Goal: Task Accomplishment & Management: Manage account settings

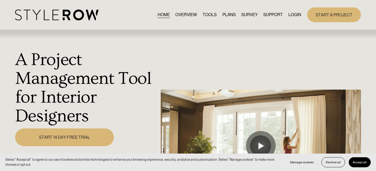
click at [296, 13] on link "LOGIN" at bounding box center [294, 14] width 13 height 7
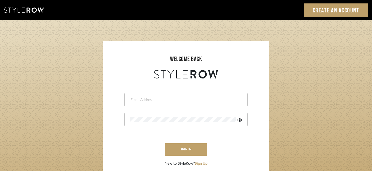
click at [164, 97] on input "email" at bounding box center [185, 99] width 111 height 5
type input "shumakerrealty@gmail.com"
click at [185, 144] on button "sign in" at bounding box center [186, 149] width 42 height 12
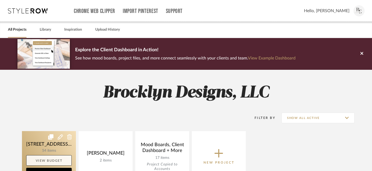
click at [48, 161] on link "View Budget" at bounding box center [49, 160] width 46 height 11
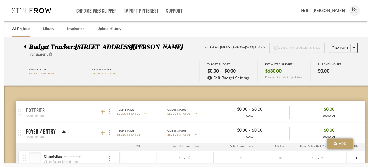
scroll to position [82, 0]
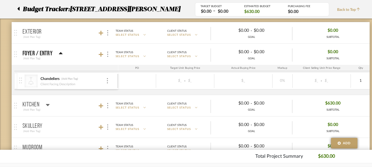
click at [20, 6] on div at bounding box center [20, 9] width 6 height 10
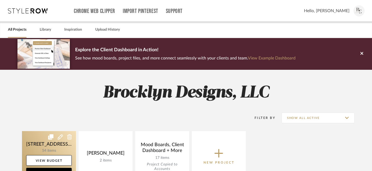
click at [60, 145] on link at bounding box center [49, 156] width 54 height 51
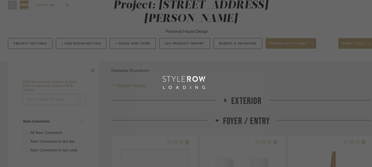
scroll to position [67, 0]
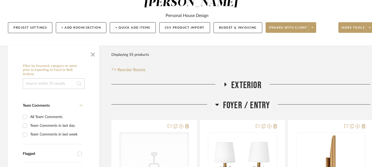
click at [230, 100] on span "Foyer / Entry" at bounding box center [246, 105] width 47 height 11
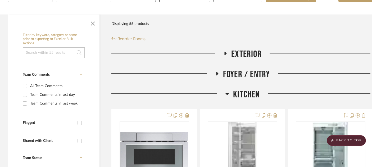
scroll to position [97, 0]
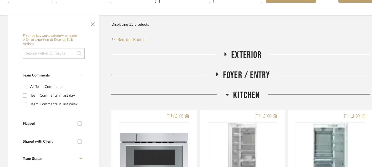
click at [242, 90] on span "Kitchen" at bounding box center [246, 95] width 26 height 11
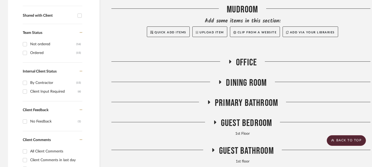
scroll to position [224, 0]
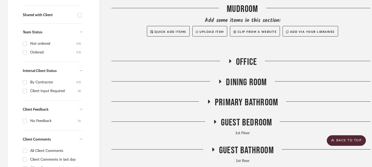
click at [240, 97] on span "Primary Bathroom" at bounding box center [246, 102] width 63 height 11
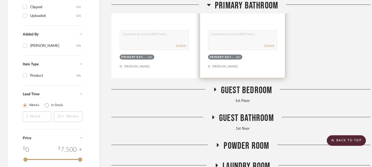
scroll to position [729, 0]
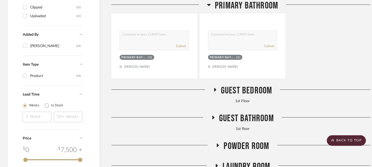
click at [241, 113] on span "Guest Bathroom" at bounding box center [246, 118] width 55 height 11
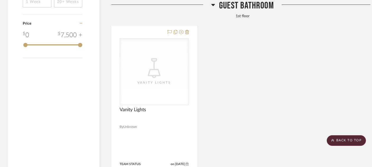
scroll to position [837, 0]
